Goal: Information Seeking & Learning: Understand process/instructions

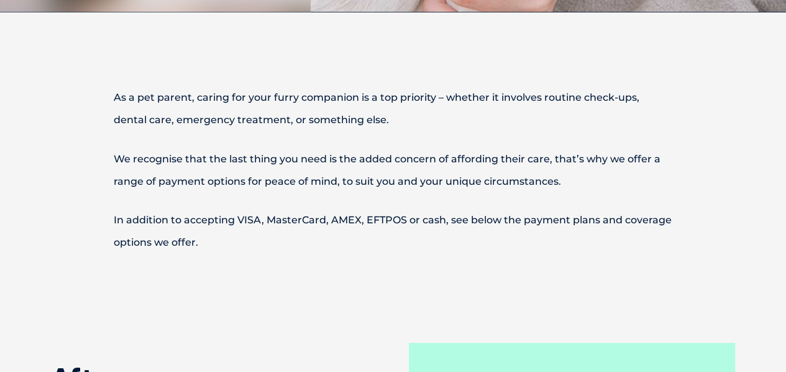
scroll to position [363, 0]
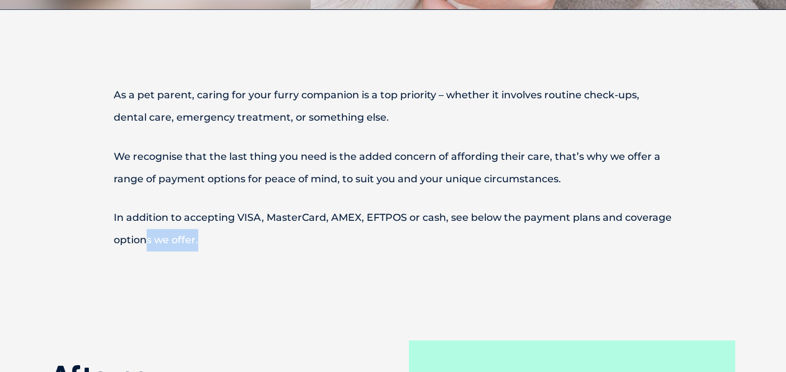
drag, startPoint x: 241, startPoint y: 242, endPoint x: 177, endPoint y: 244, distance: 64.0
click at [103, 212] on p "In addition to accepting VISA, MasterCard, AMEX, EFTPOS or cash, see below the …" at bounding box center [393, 228] width 646 height 45
click at [177, 244] on p "In addition to accepting VISA, MasterCard, AMEX, EFTPOS or cash, see below the …" at bounding box center [393, 228] width 646 height 45
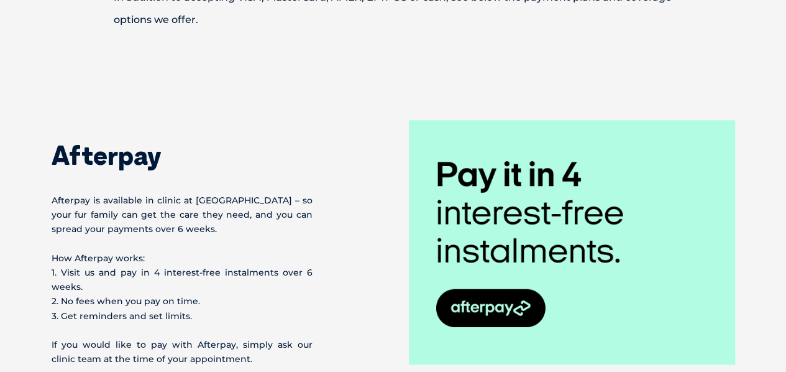
scroll to position [587, 0]
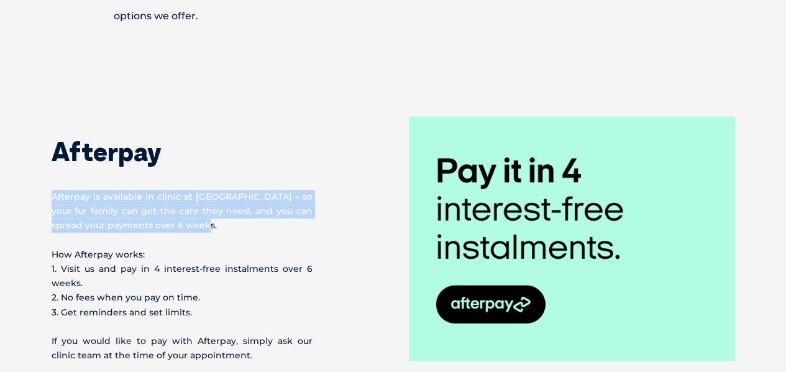
drag, startPoint x: 186, startPoint y: 226, endPoint x: 34, endPoint y: 195, distance: 156.0
click at [34, 195] on section "Afterpay Afterpay is available in clinic at [GEOGRAPHIC_DATA] – so your fur fam…" at bounding box center [393, 265] width 786 height 399
click at [78, 211] on p "Afterpay is available in clinic at [GEOGRAPHIC_DATA] – so your fur family can g…" at bounding box center [182, 210] width 261 height 43
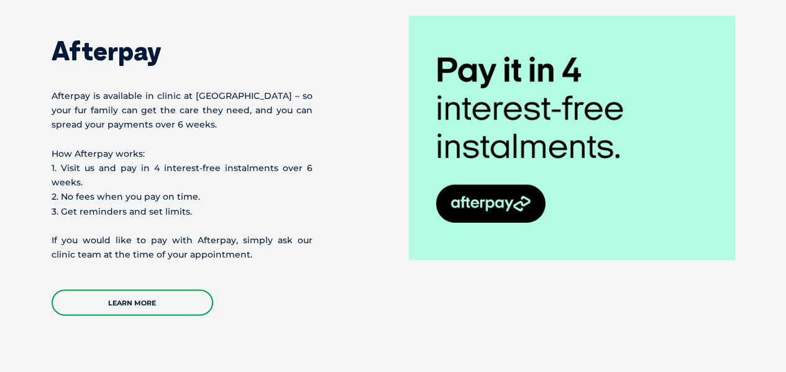
scroll to position [689, 0]
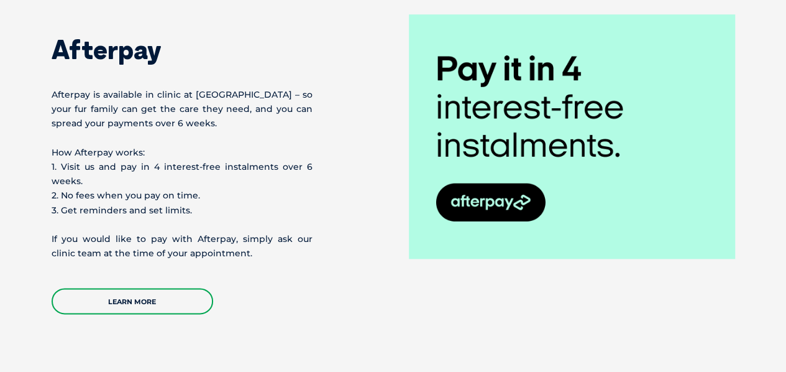
click at [165, 242] on p "If you would like to pay with Afterpay, simply ask our clinic team at the time …" at bounding box center [182, 246] width 261 height 29
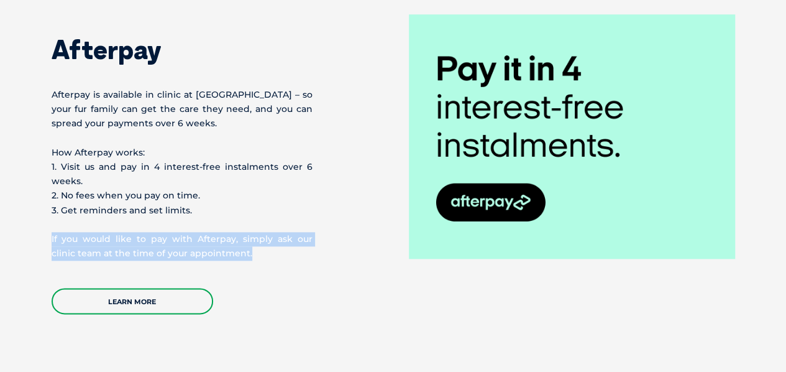
click at [165, 242] on p "If you would like to pay with Afterpay, simply ask our clinic team at the time …" at bounding box center [182, 246] width 261 height 29
click at [148, 244] on p "If you would like to pay with Afterpay, simply ask our clinic team at the time …" at bounding box center [182, 246] width 261 height 29
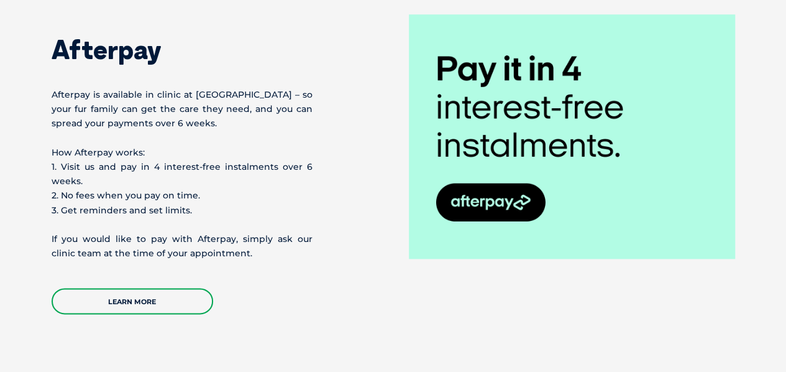
click at [163, 250] on p "If you would like to pay with Afterpay, simply ask our clinic team at the time …" at bounding box center [182, 246] width 261 height 29
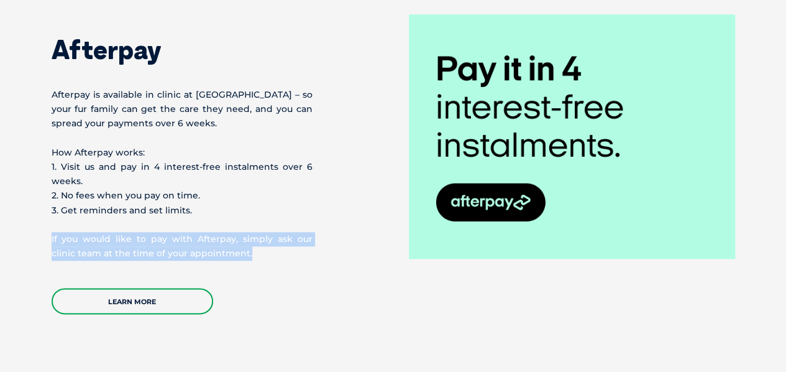
click at [163, 250] on p "If you would like to pay with Afterpay, simply ask our clinic team at the time …" at bounding box center [182, 246] width 261 height 29
click at [189, 250] on p "If you would like to pay with Afterpay, simply ask our clinic team at the time …" at bounding box center [182, 246] width 261 height 29
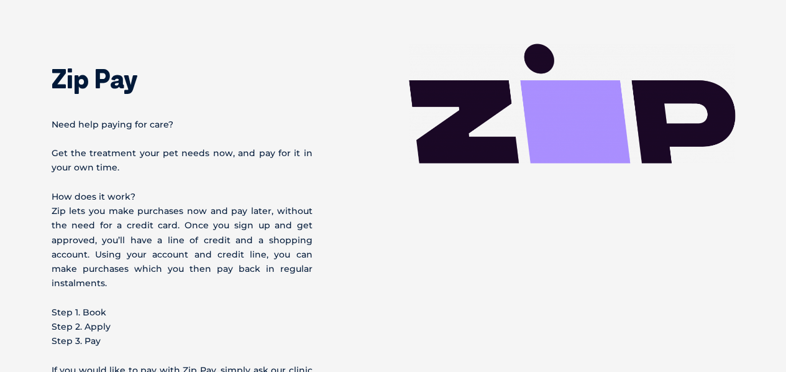
scroll to position [1062, 0]
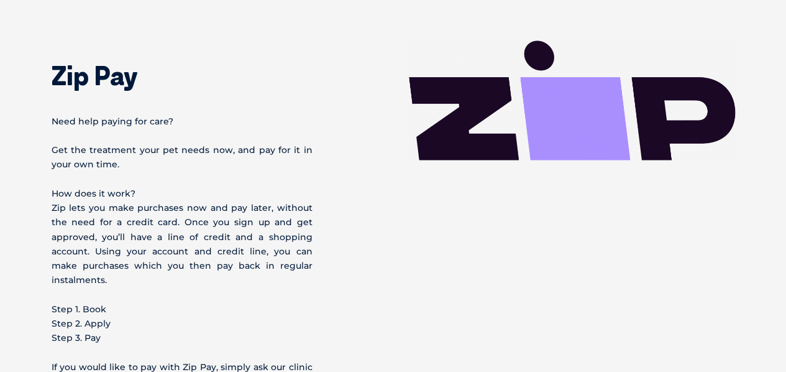
drag, startPoint x: 111, startPoint y: 320, endPoint x: 29, endPoint y: 288, distance: 88.1
click at [29, 288] on section "Zip Pay Need help paying for care? Get the treatment your pet needs now, and pa…" at bounding box center [393, 241] width 786 height 500
click at [58, 301] on p "Step 1. Book Step 2. Apply Step 3. Pay" at bounding box center [182, 322] width 261 height 43
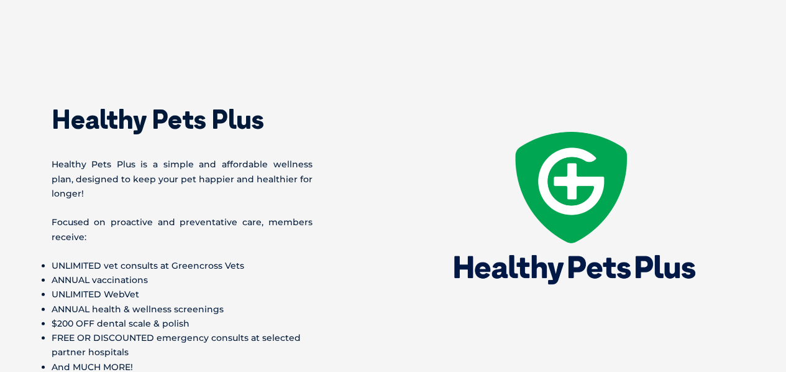
scroll to position [1524, 0]
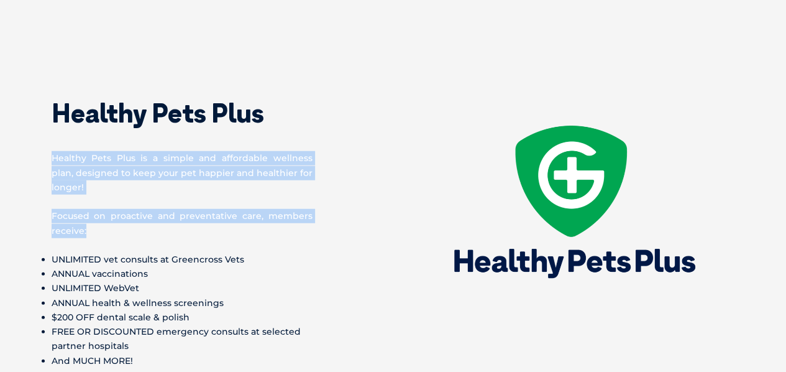
drag, startPoint x: 89, startPoint y: 222, endPoint x: 45, endPoint y: 148, distance: 85.6
click at [45, 148] on div "Healthy Pets Plus Healthy Pets Plus is a simple and affordable wellness plan, d…" at bounding box center [393, 292] width 708 height 429
click at [75, 151] on p "Healthy Pets Plus is a simple and affordable wellness plan, designed to keep yo…" at bounding box center [182, 172] width 261 height 43
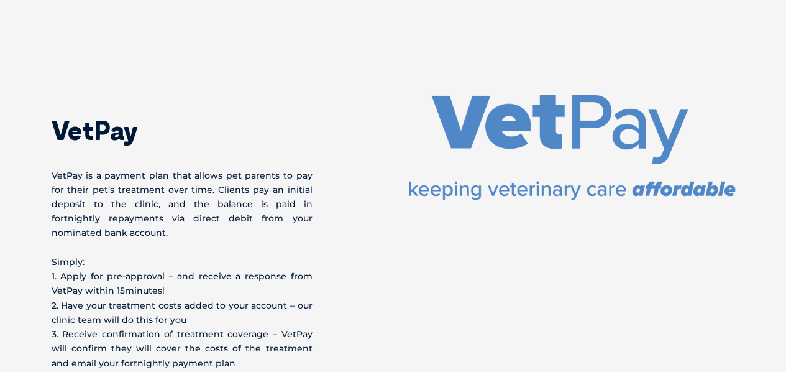
scroll to position [2036, 0]
click at [137, 176] on p "VetPay is a payment plan that allows pet parents to pay for their pet’s treatme…" at bounding box center [182, 204] width 261 height 72
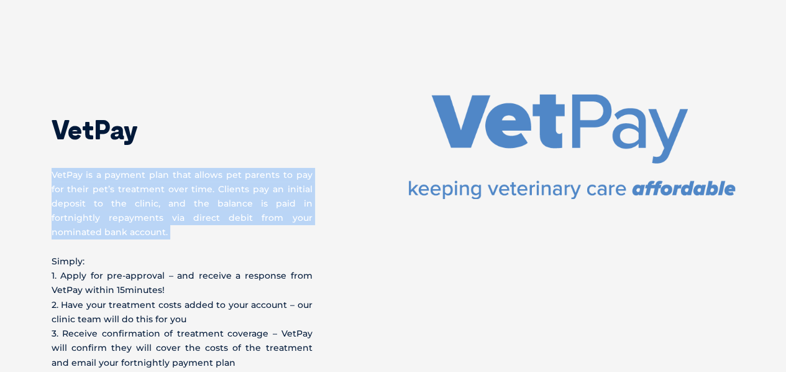
click at [137, 176] on p "VetPay is a payment plan that allows pet parents to pay for their pet’s treatme…" at bounding box center [182, 204] width 261 height 72
click at [170, 189] on p "VetPay is a payment plan that allows pet parents to pay for their pet’s treatme…" at bounding box center [182, 204] width 261 height 72
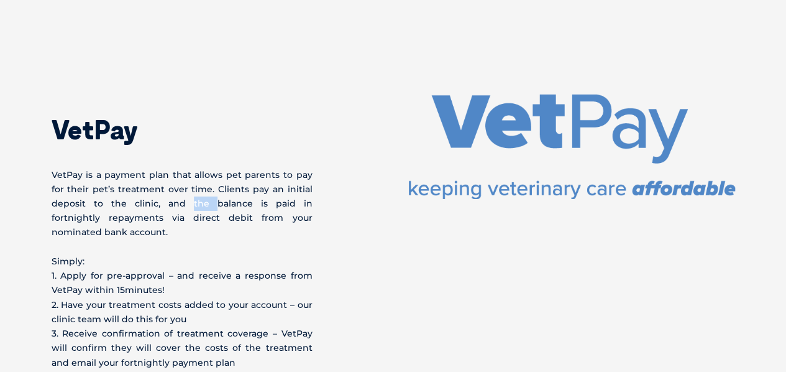
click at [170, 189] on p "VetPay is a payment plan that allows pet parents to pay for their pet’s treatme…" at bounding box center [182, 204] width 261 height 72
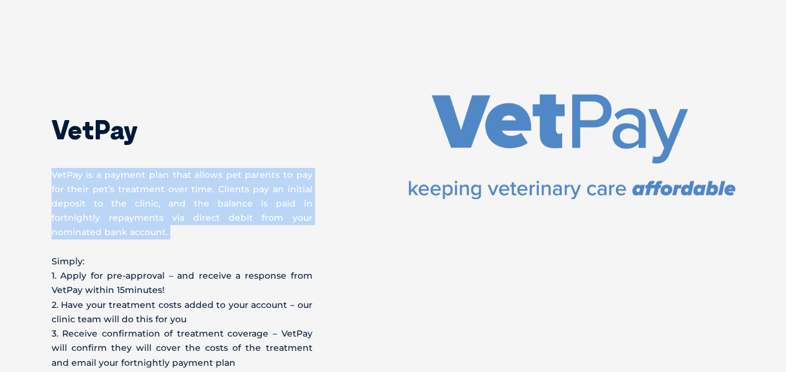
click at [170, 189] on p "VetPay is a payment plan that allows pet parents to pay for their pet’s treatme…" at bounding box center [182, 204] width 261 height 72
click at [196, 189] on p "VetPay is a payment plan that allows pet parents to pay for their pet’s treatme…" at bounding box center [182, 204] width 261 height 72
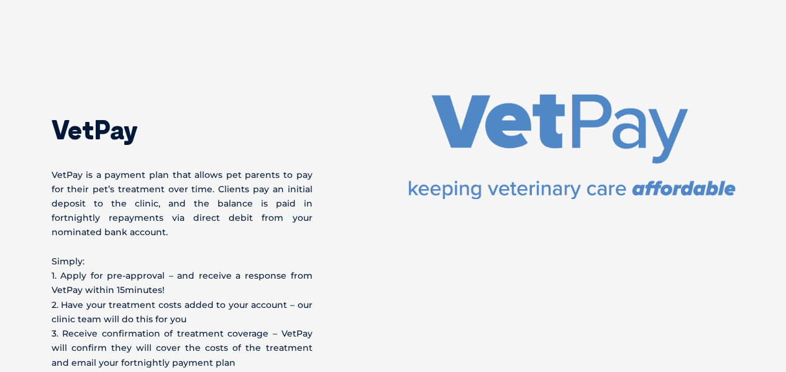
click at [184, 189] on p "VetPay is a payment plan that allows pet parents to pay for their pet’s treatme…" at bounding box center [182, 204] width 261 height 72
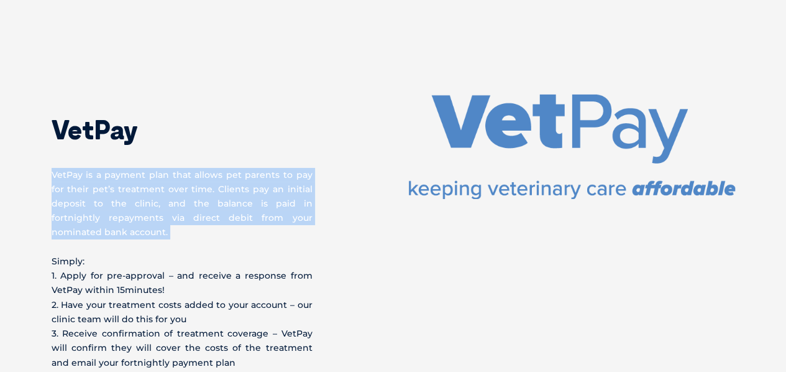
click at [184, 189] on p "VetPay is a payment plan that allows pet parents to pay for their pet’s treatme…" at bounding box center [182, 204] width 261 height 72
click at [168, 191] on p "VetPay is a payment plan that allows pet parents to pay for their pet’s treatme…" at bounding box center [182, 204] width 261 height 72
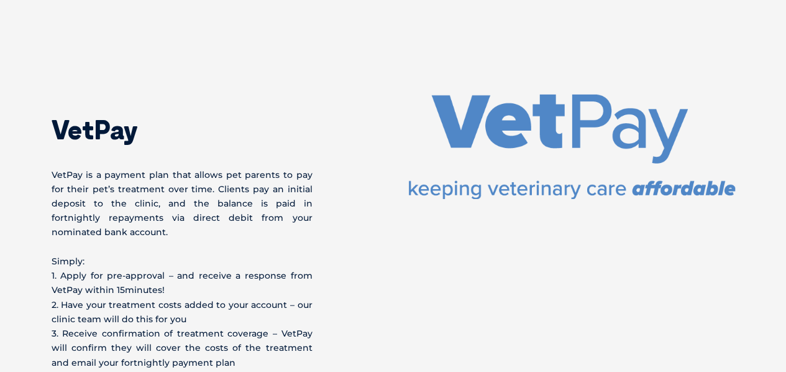
click at [169, 187] on p "VetPay is a payment plan that allows pet parents to pay for their pet’s treatme…" at bounding box center [182, 204] width 261 height 72
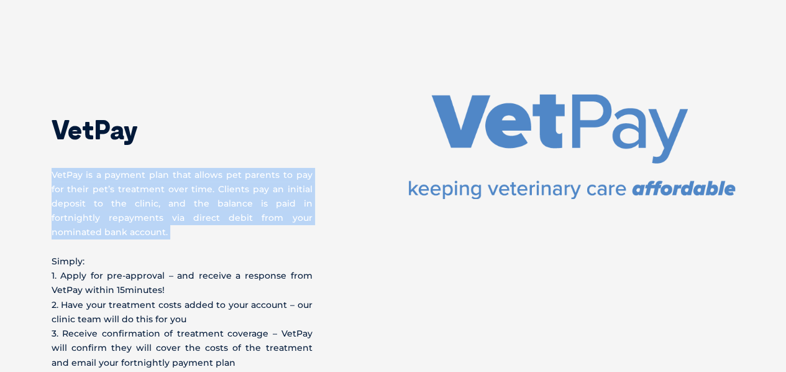
click at [169, 187] on p "VetPay is a payment plan that allows pet parents to pay for their pet’s treatme…" at bounding box center [182, 204] width 261 height 72
click at [194, 188] on p "VetPay is a payment plan that allows pet parents to pay for their pet’s treatme…" at bounding box center [182, 204] width 261 height 72
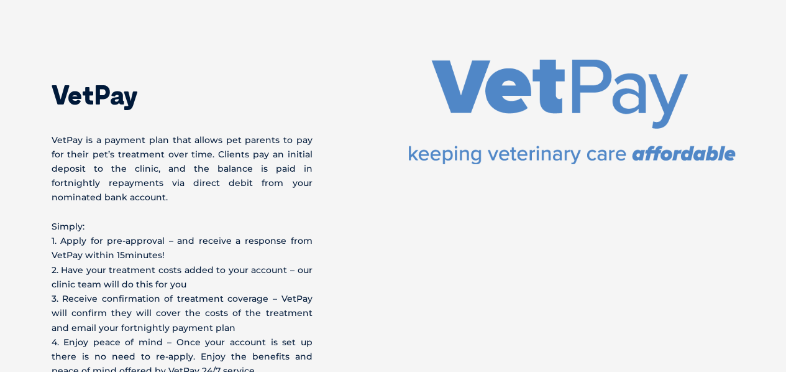
scroll to position [2075, 0]
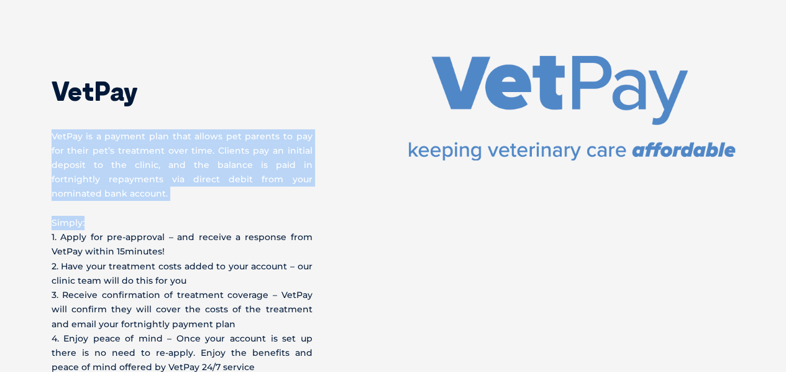
drag, startPoint x: 145, startPoint y: 187, endPoint x: 48, endPoint y: 120, distance: 117.9
click at [48, 120] on div "VetPay VetPay is a payment plan that allows pet parents to pay for their pet’s …" at bounding box center [393, 242] width 708 height 372
click at [168, 150] on p "VetPay is a payment plan that allows pet parents to pay for their pet’s treatme…" at bounding box center [182, 165] width 261 height 72
drag, startPoint x: 102, startPoint y: 178, endPoint x: 46, endPoint y: 121, distance: 80.0
click at [46, 121] on div "VetPay VetPay is a payment plan that allows pet parents to pay for their pet’s …" at bounding box center [393, 242] width 708 height 372
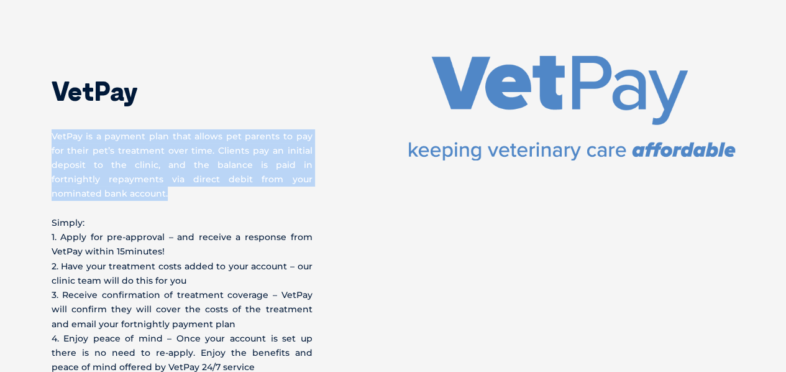
click at [124, 137] on p "VetPay is a payment plan that allows pet parents to pay for their pet’s treatme…" at bounding box center [182, 165] width 261 height 72
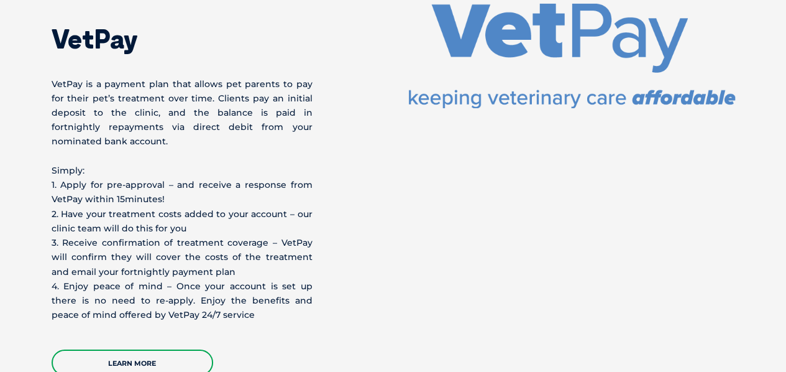
scroll to position [2133, 0]
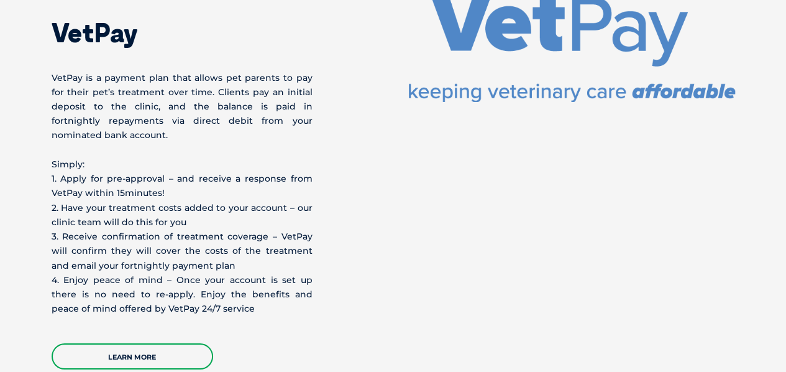
drag, startPoint x: 206, startPoint y: 208, endPoint x: 50, endPoint y: 164, distance: 162.1
click at [50, 164] on div "VetPay VetPay is a payment plan that allows pet parents to pay for their pet’s …" at bounding box center [393, 184] width 708 height 372
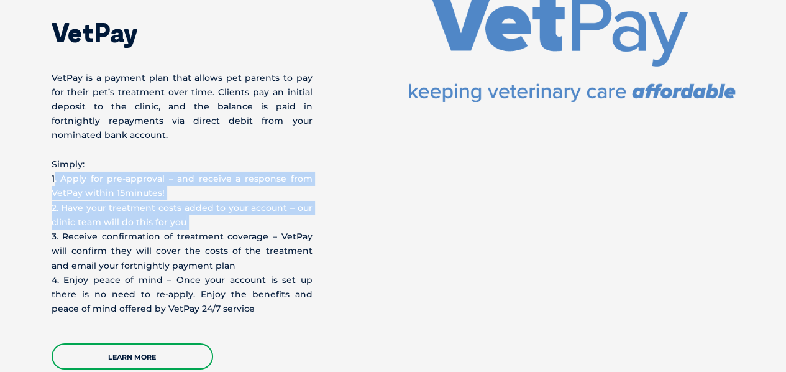
drag, startPoint x: 50, startPoint y: 164, endPoint x: 196, endPoint y: 208, distance: 151.9
click at [196, 208] on div "VetPay VetPay is a payment plan that allows pet parents to pay for their pet’s …" at bounding box center [393, 184] width 708 height 372
click at [195, 207] on p "Simply: 1. Apply for pre-approval – and receive a response from VetPay within 1…" at bounding box center [182, 236] width 261 height 159
drag, startPoint x: 189, startPoint y: 207, endPoint x: 38, endPoint y: 155, distance: 159.9
click at [38, 155] on section "VetPay VetPay is a payment plan that allows pet parents to pay for their pet’s …" at bounding box center [393, 183] width 786 height 471
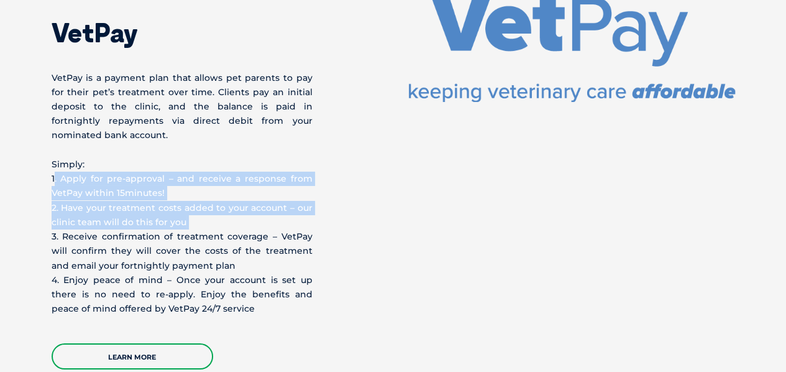
click at [135, 198] on p "Simply: 1. Apply for pre-approval – and receive a response from VetPay within 1…" at bounding box center [182, 236] width 261 height 159
drag, startPoint x: 213, startPoint y: 255, endPoint x: 46, endPoint y: 217, distance: 171.5
click at [46, 217] on div "VetPay VetPay is a payment plan that allows pet parents to pay for their pet’s …" at bounding box center [393, 184] width 708 height 372
click at [140, 233] on p "Simply: 1. Apply for pre-approval – and receive a response from VetPay within 1…" at bounding box center [182, 236] width 261 height 159
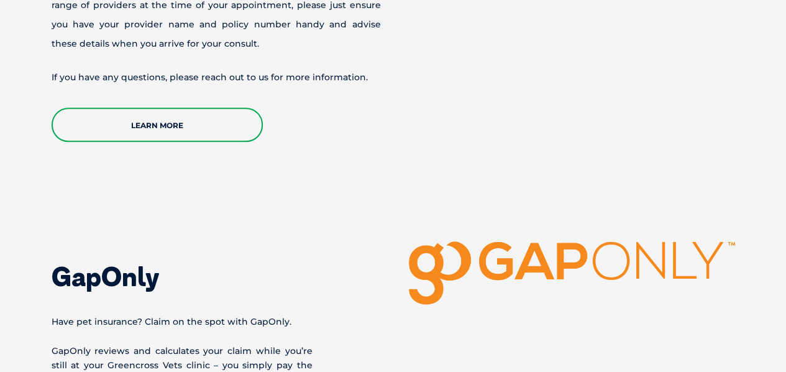
scroll to position [2880, 0]
